Goal: Navigation & Orientation: Find specific page/section

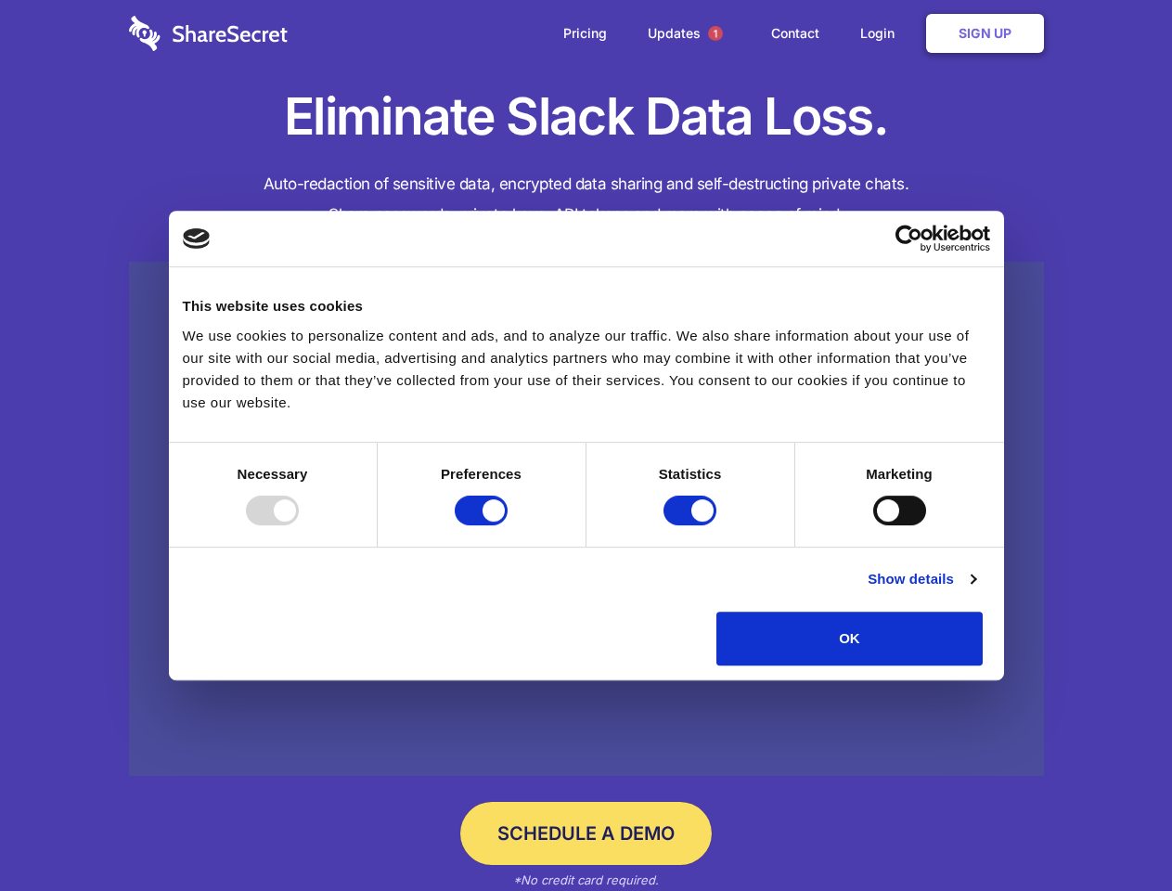
click at [299, 525] on div at bounding box center [272, 511] width 53 height 30
click at [508, 525] on input "Preferences" at bounding box center [481, 511] width 53 height 30
checkbox input "false"
click at [692, 525] on input "Statistics" at bounding box center [689, 511] width 53 height 30
checkbox input "false"
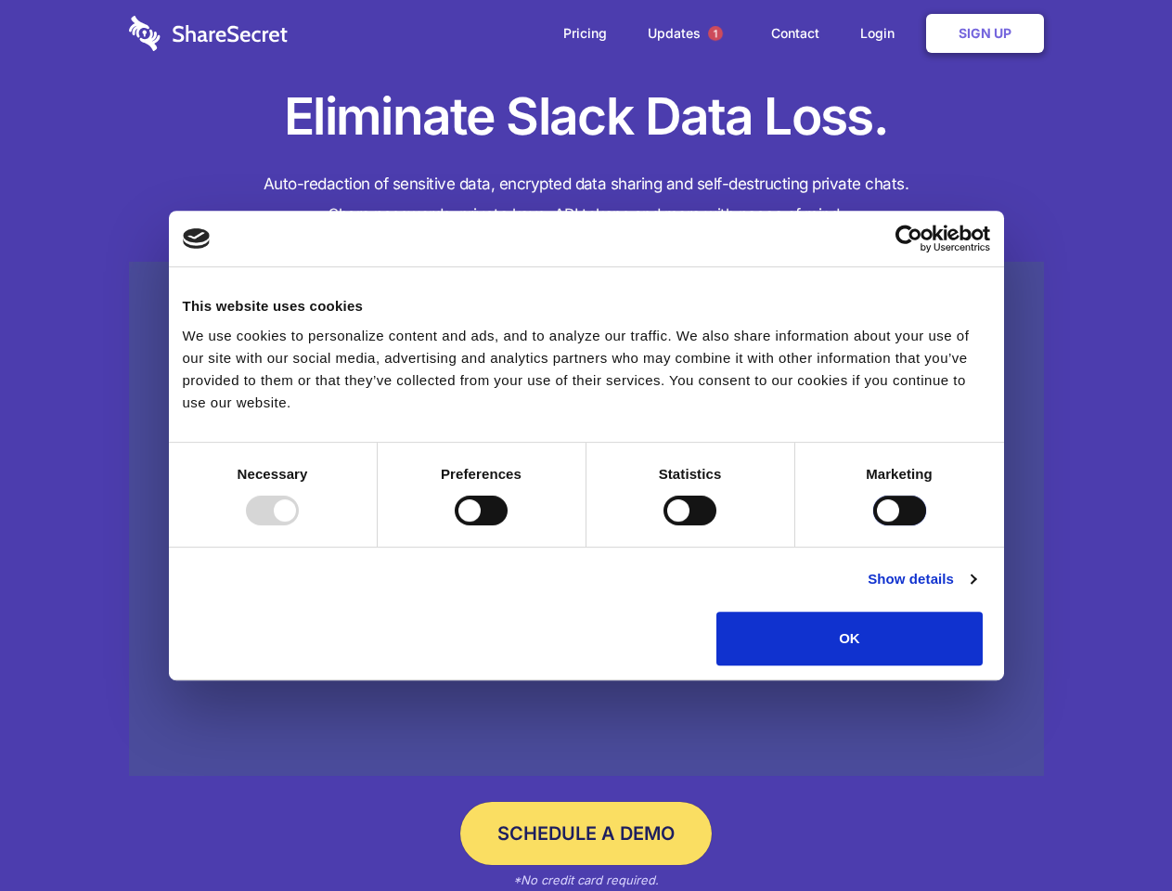
click at [873, 525] on input "Marketing" at bounding box center [899, 511] width 53 height 30
checkbox input "true"
click at [975, 590] on link "Show details" at bounding box center [922, 579] width 108 height 22
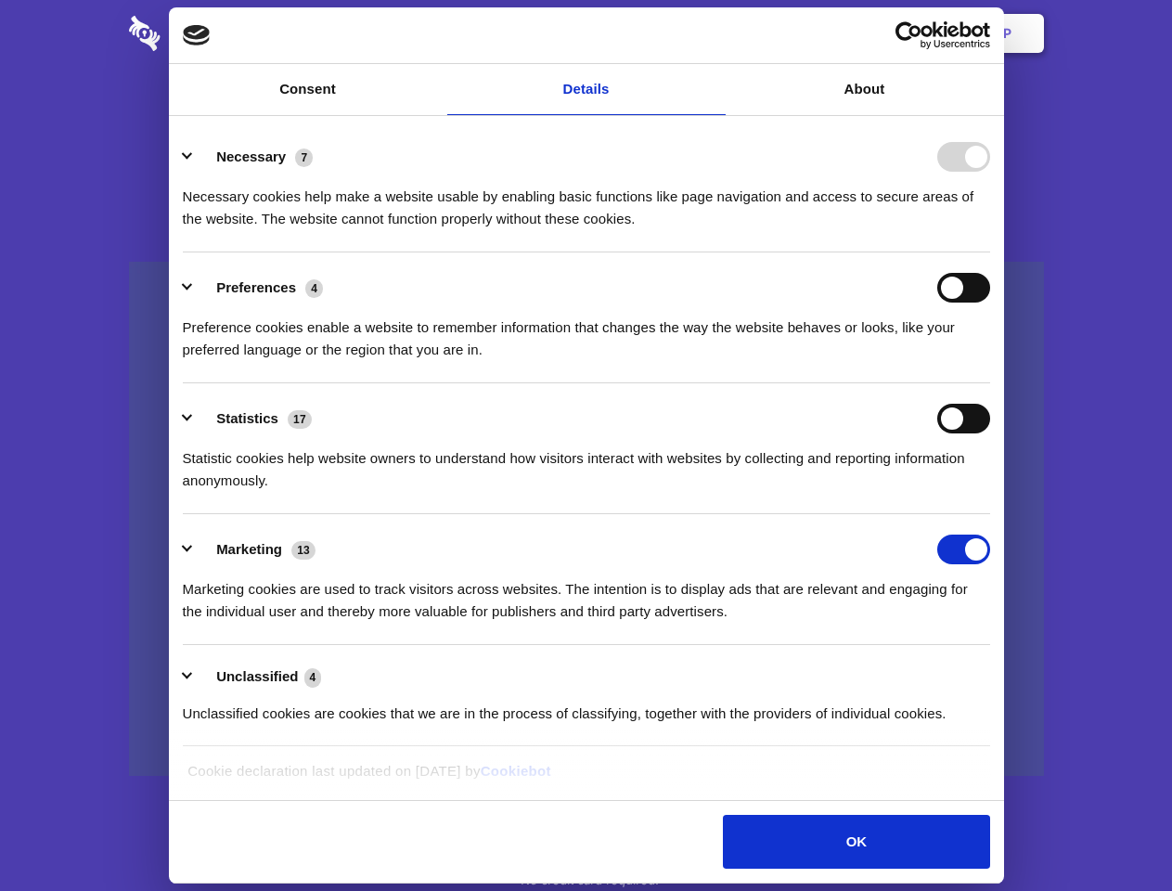
click at [990, 252] on li "Necessary 7 Necessary cookies help make a website usable by enabling basic func…" at bounding box center [586, 187] width 807 height 131
click at [714, 33] on span "1" at bounding box center [715, 33] width 15 height 15
